Goal: Task Accomplishment & Management: Use online tool/utility

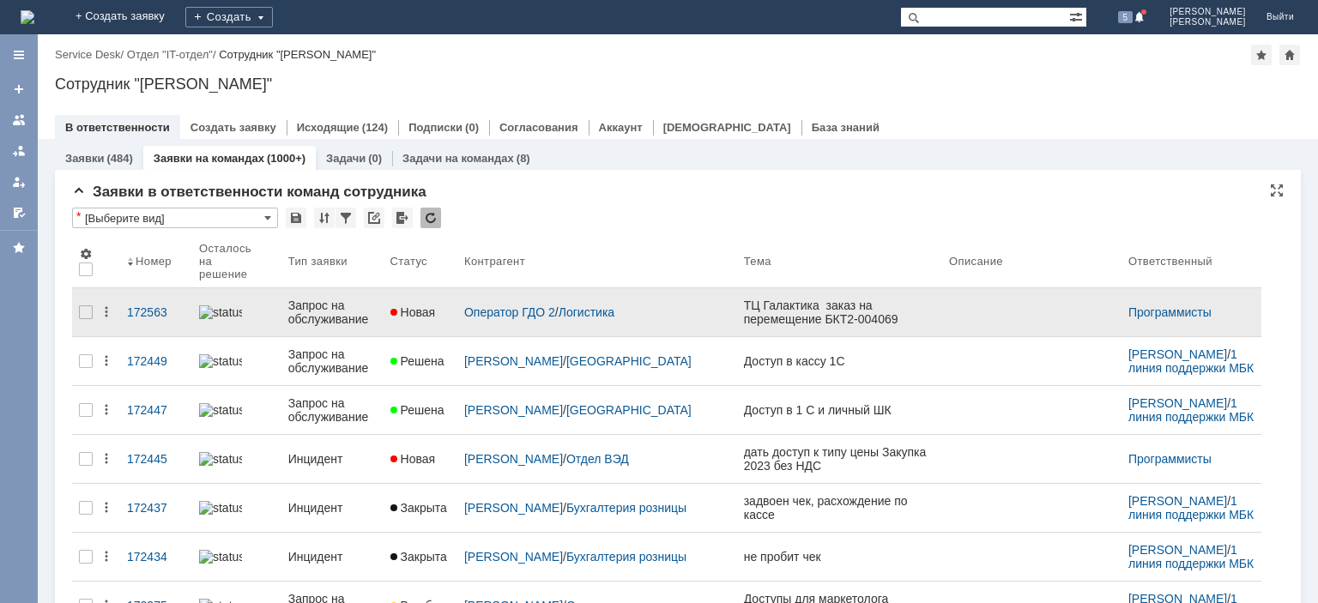
click at [361, 299] on div "Запрос на обслуживание" at bounding box center [332, 312] width 88 height 27
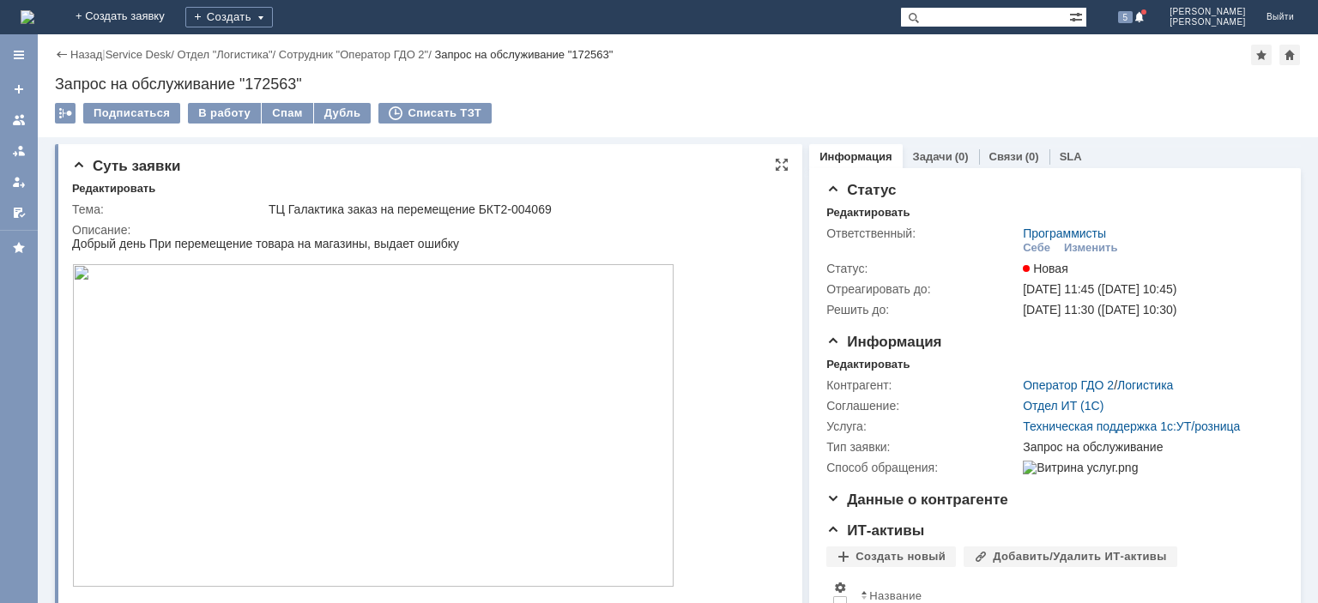
click at [529, 209] on div "ТЦ Галактика заказ на перемещение БКТ2-004069" at bounding box center [524, 210] width 510 height 14
copy div "004069"
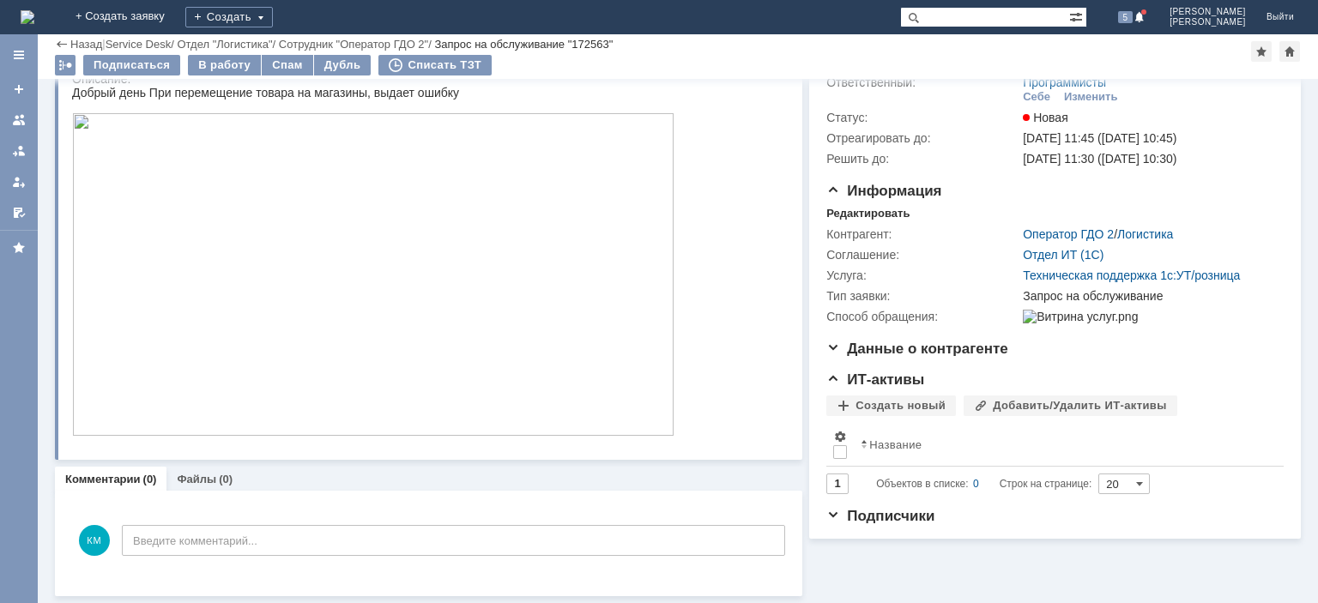
scroll to position [6, 0]
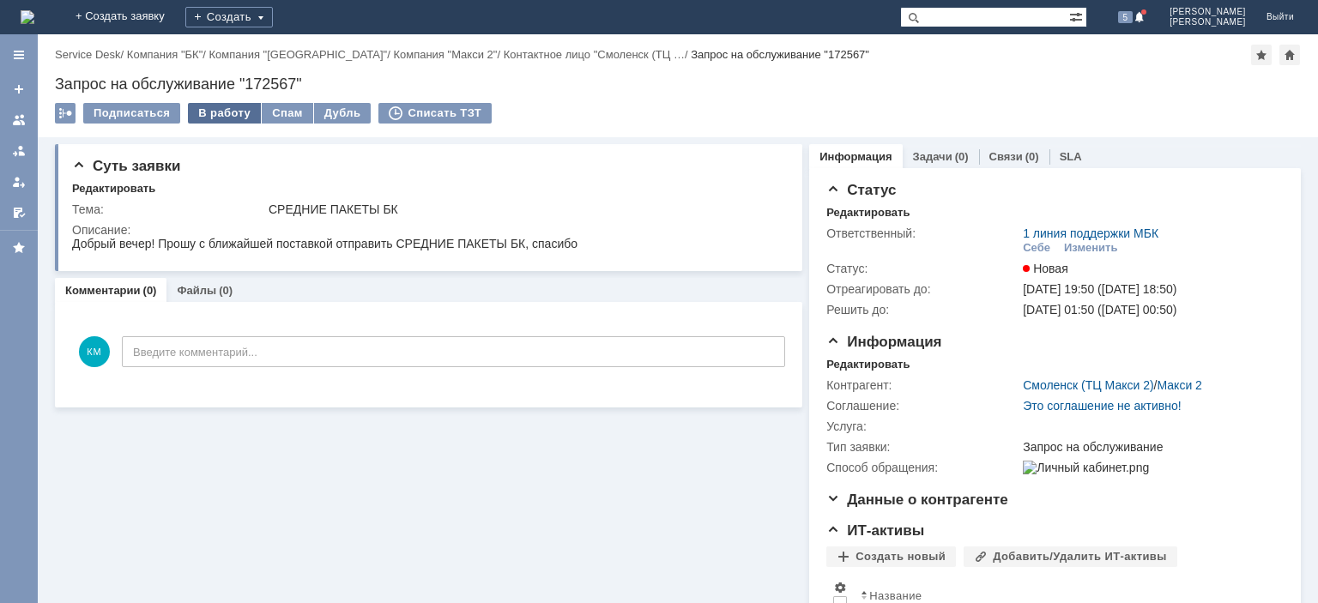
click at [220, 118] on div "В работу" at bounding box center [224, 113] width 73 height 21
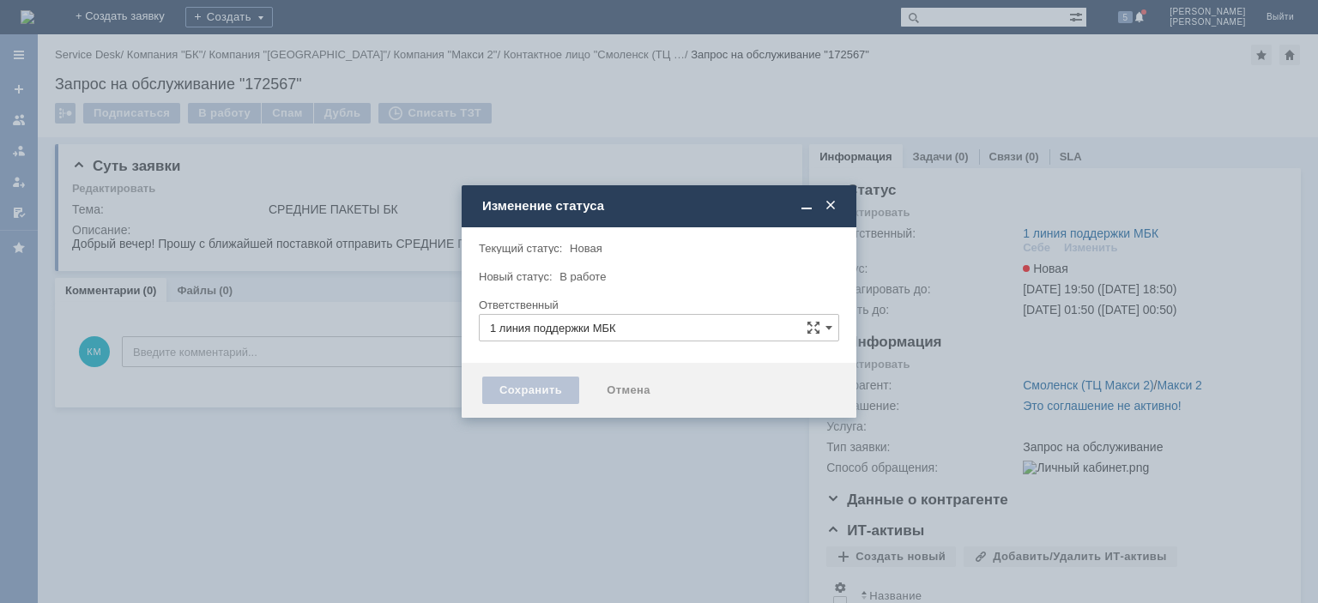
type input "[PERSON_NAME]"
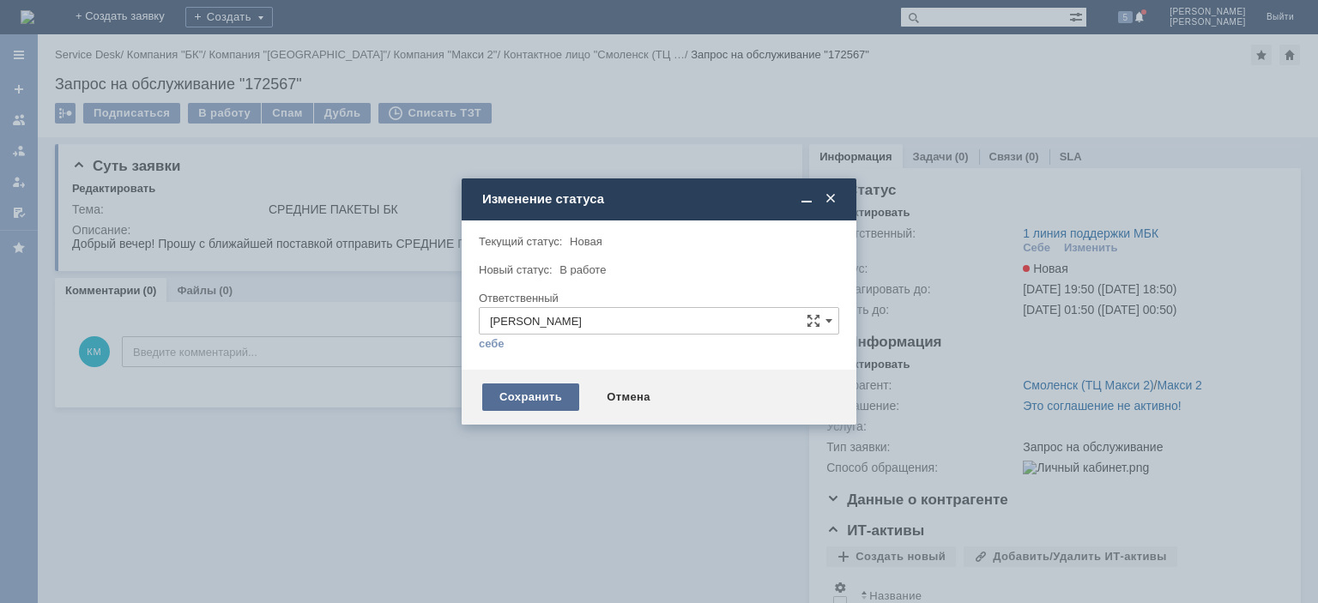
click at [544, 401] on div "Сохранить" at bounding box center [530, 397] width 97 height 27
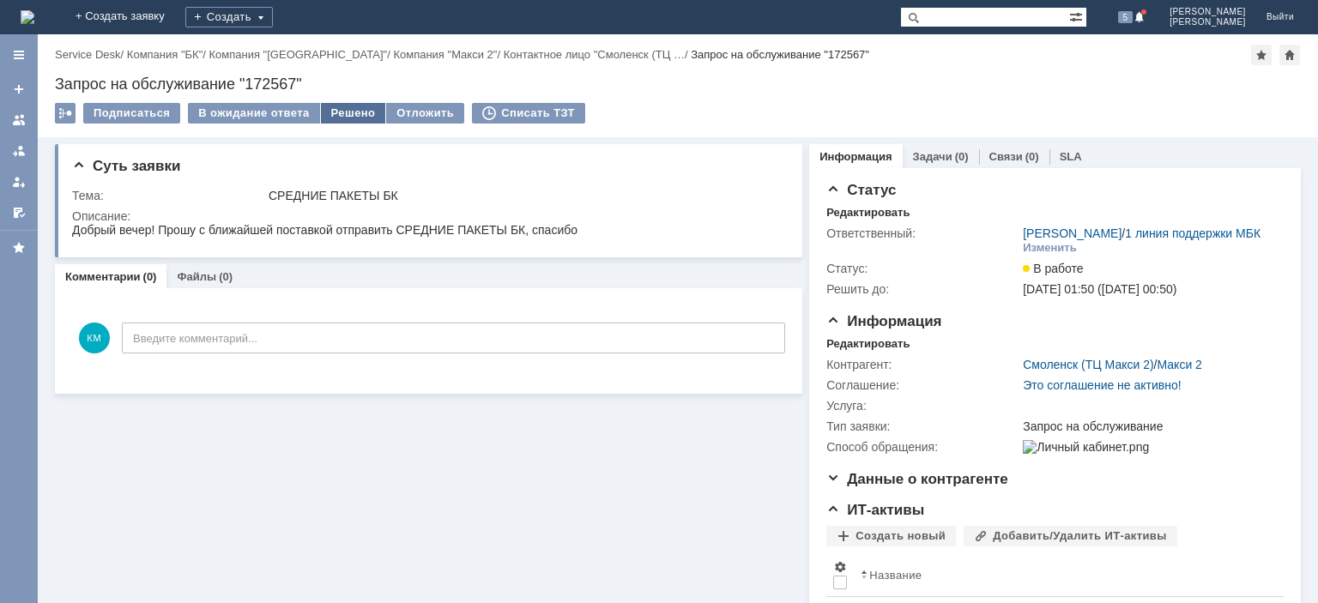
click at [341, 115] on div "Решено" at bounding box center [353, 113] width 65 height 21
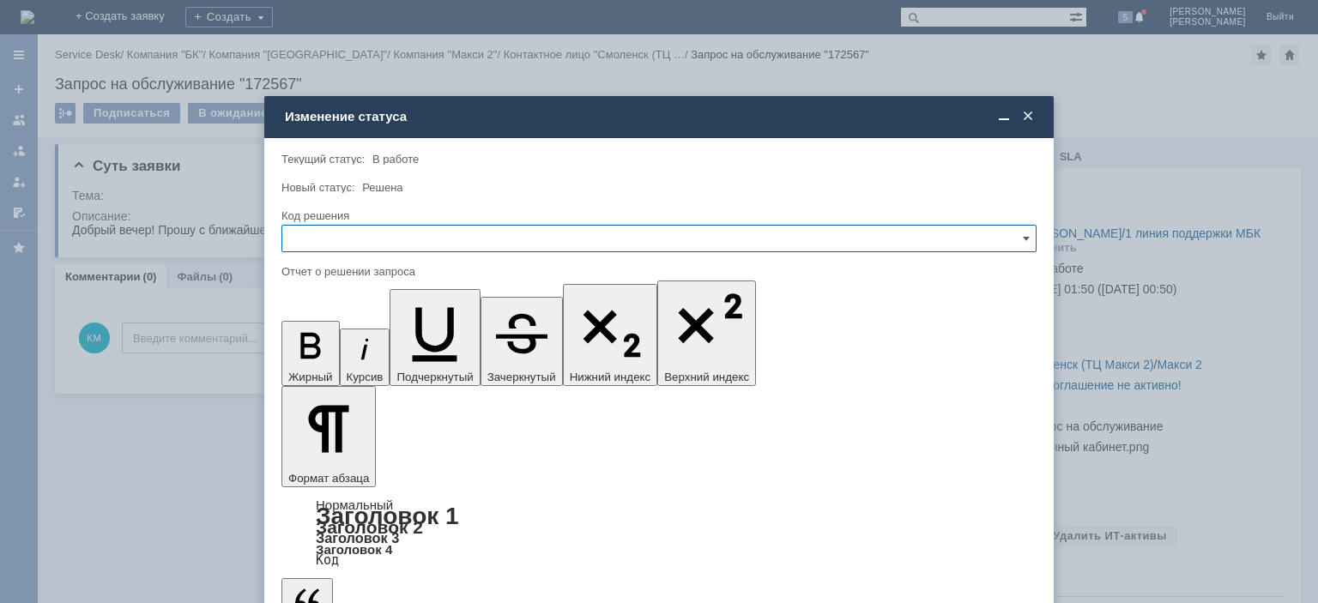
click at [371, 240] on input "text" at bounding box center [658, 238] width 755 height 27
click at [334, 322] on span "Отклонено" at bounding box center [659, 327] width 733 height 14
type input "Отклонено"
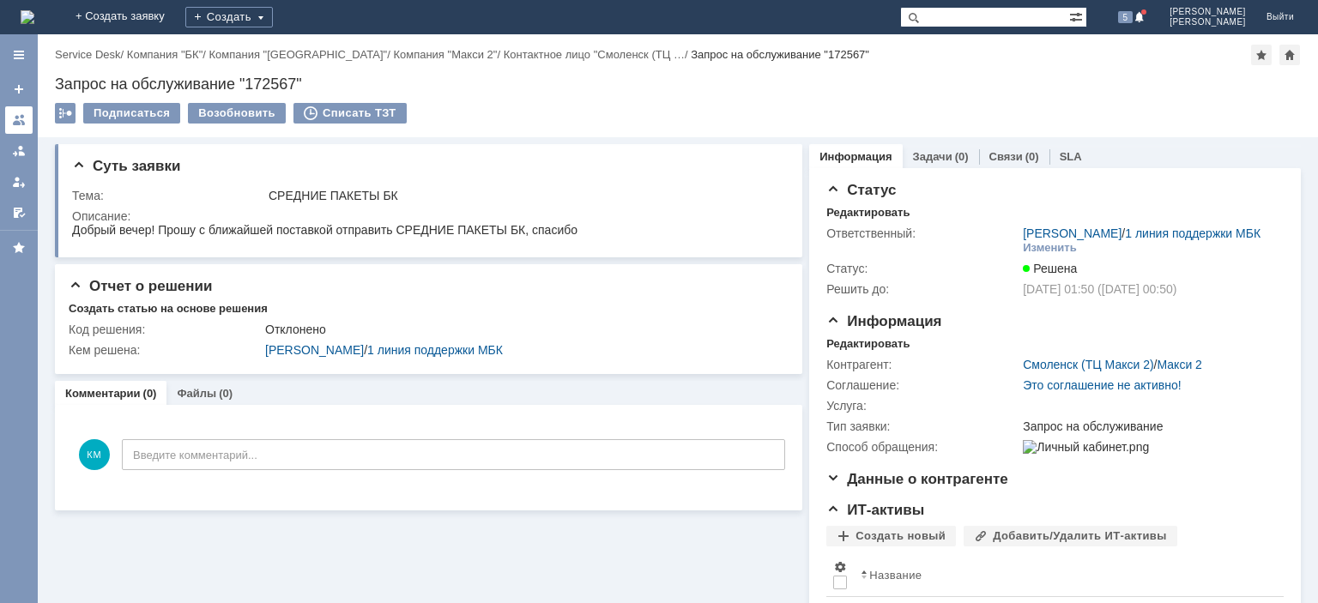
click at [23, 125] on div at bounding box center [19, 120] width 14 height 14
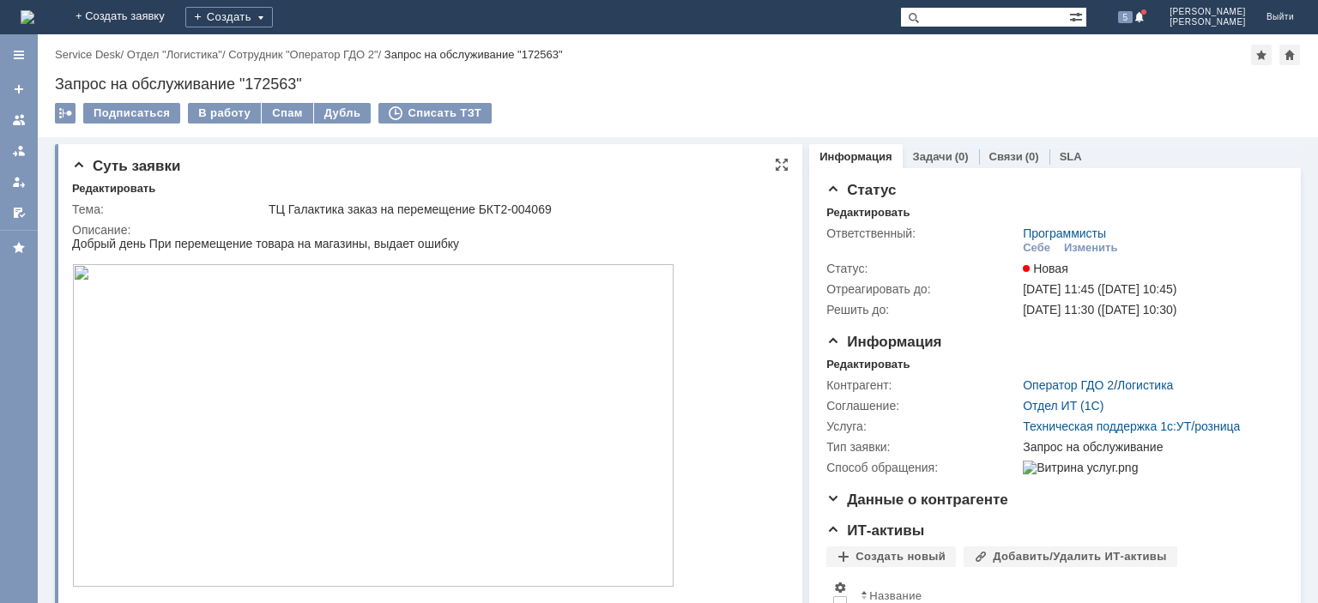
scroll to position [86, 0]
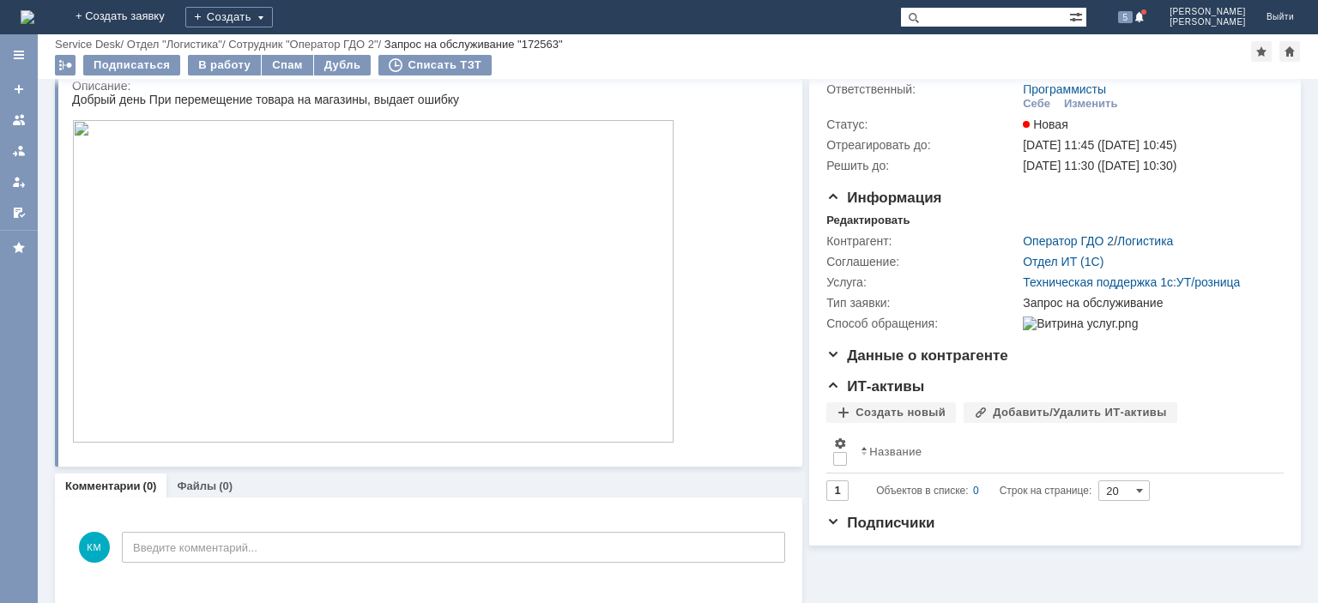
click at [389, 257] on img at bounding box center [373, 281] width 602 height 323
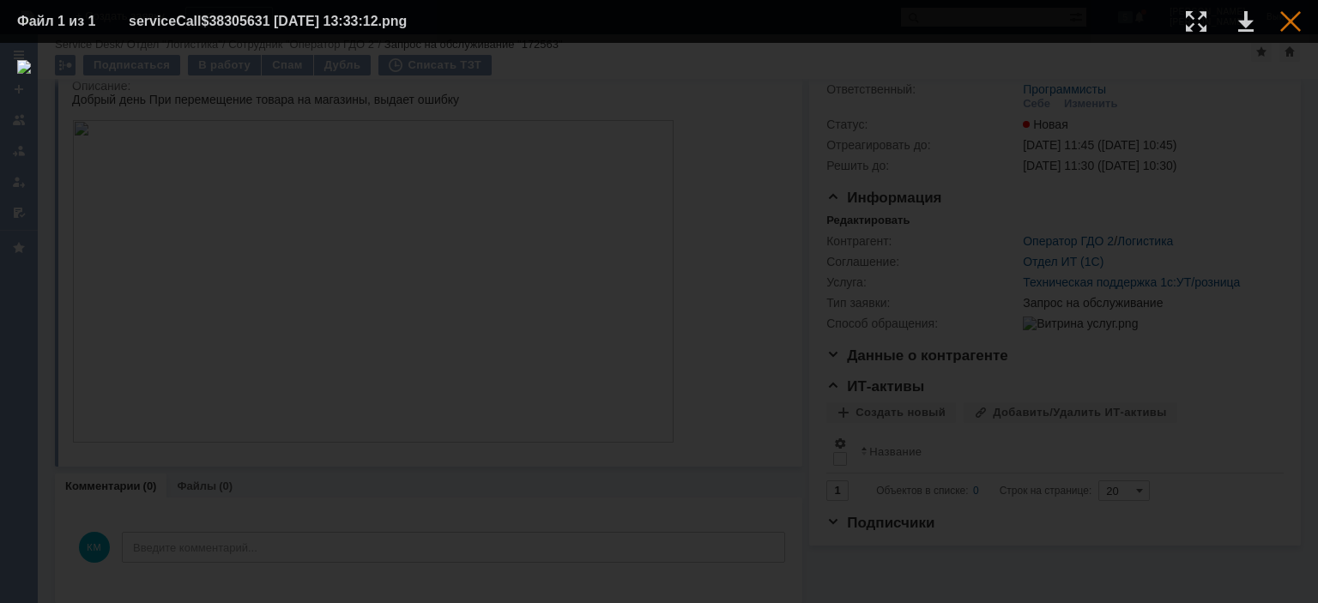
click at [1285, 26] on div at bounding box center [1290, 21] width 21 height 21
